Goal: Navigation & Orientation: Find specific page/section

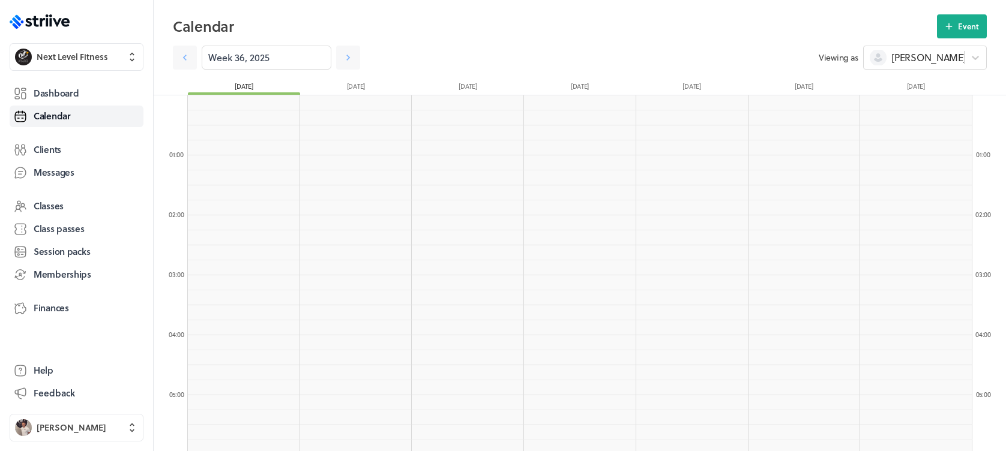
click at [80, 86] on link "Dashboard" at bounding box center [77, 94] width 134 height 22
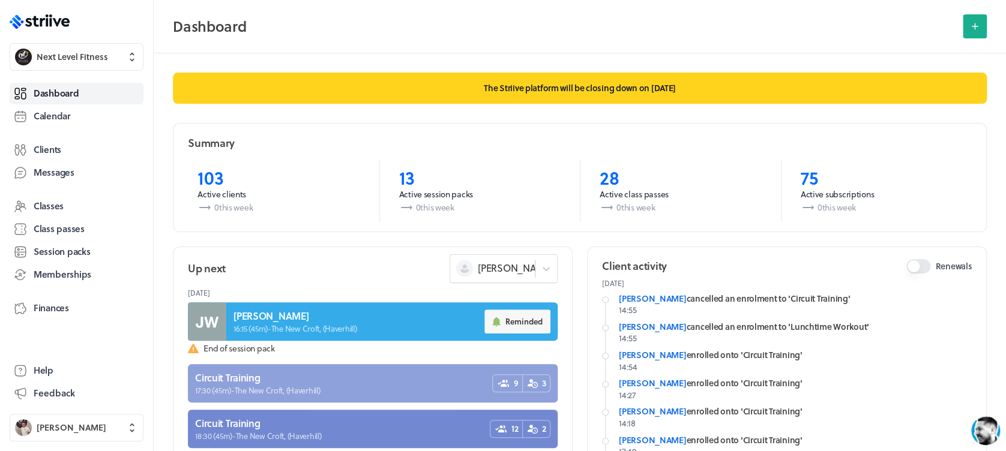
click at [365, 377] on link at bounding box center [373, 383] width 370 height 38
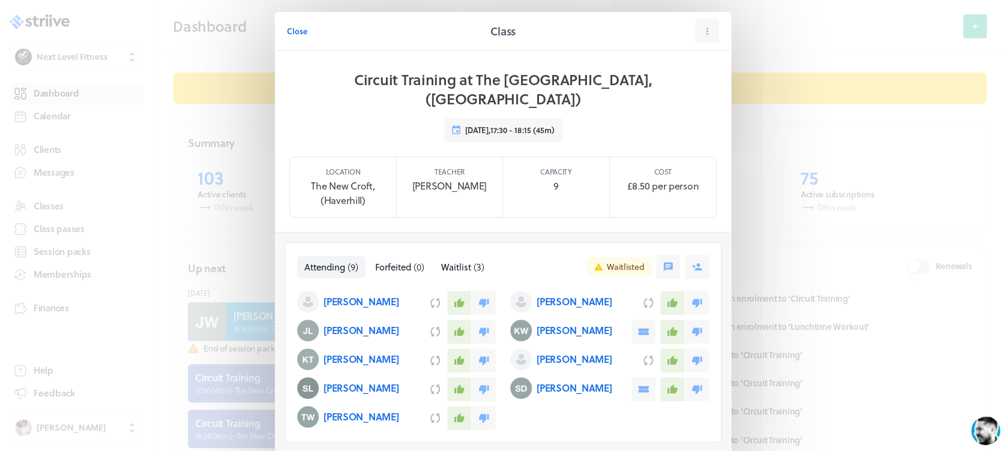
click at [287, 30] on span "Close" at bounding box center [297, 31] width 20 height 11
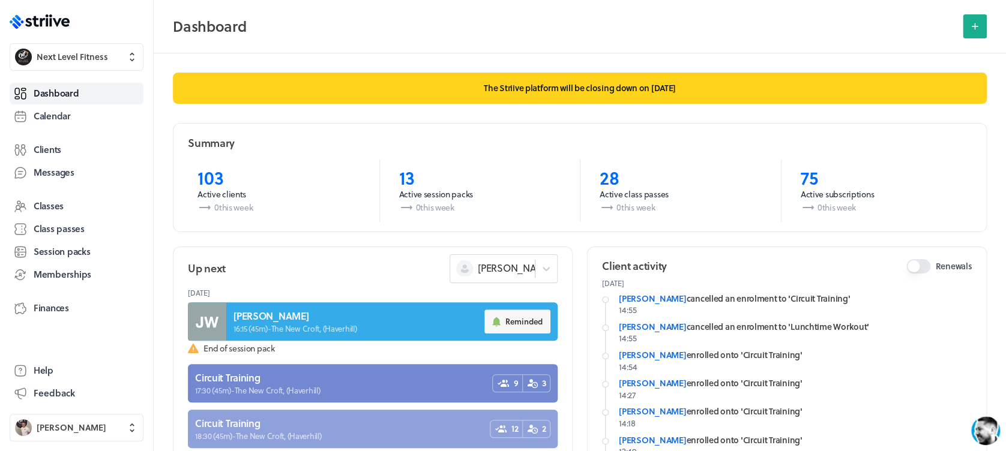
click at [365, 416] on link at bounding box center [373, 429] width 370 height 38
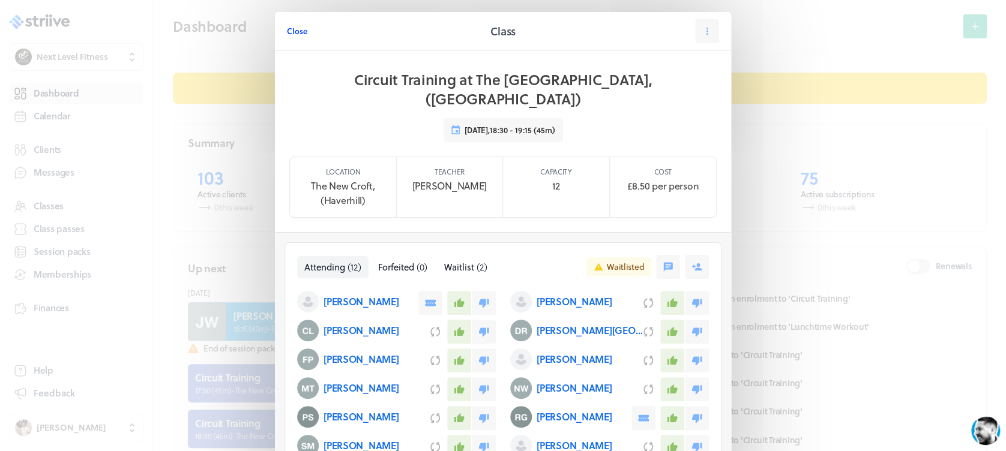
click at [287, 31] on span "Close" at bounding box center [297, 31] width 20 height 11
